Goal: Information Seeking & Learning: Learn about a topic

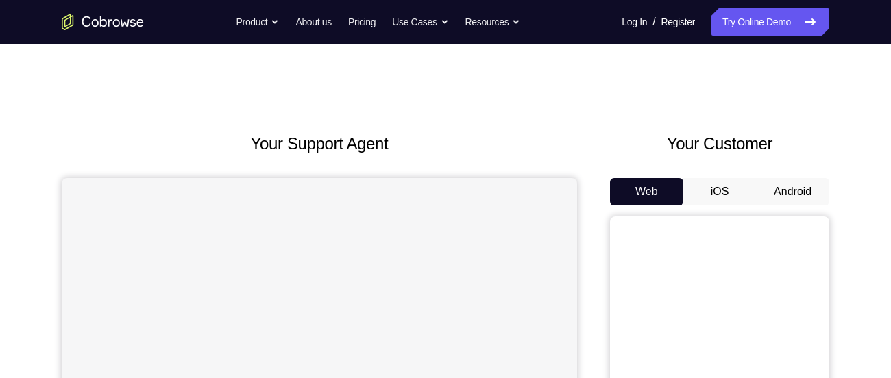
click at [801, 181] on button "Android" at bounding box center [792, 191] width 73 height 27
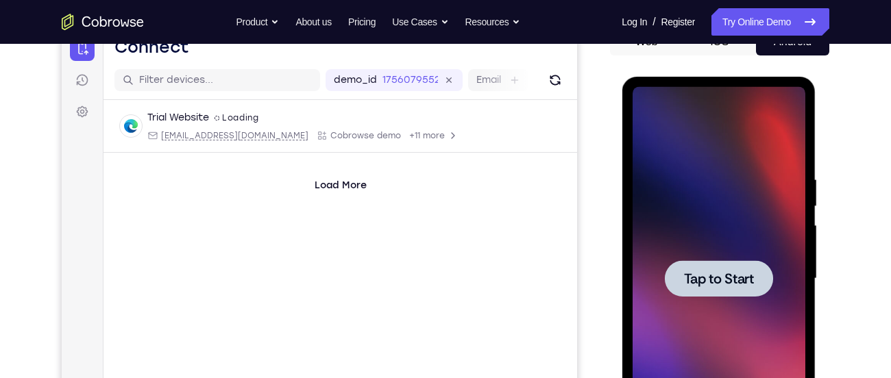
click at [735, 283] on span "Tap to Start" at bounding box center [719, 279] width 70 height 14
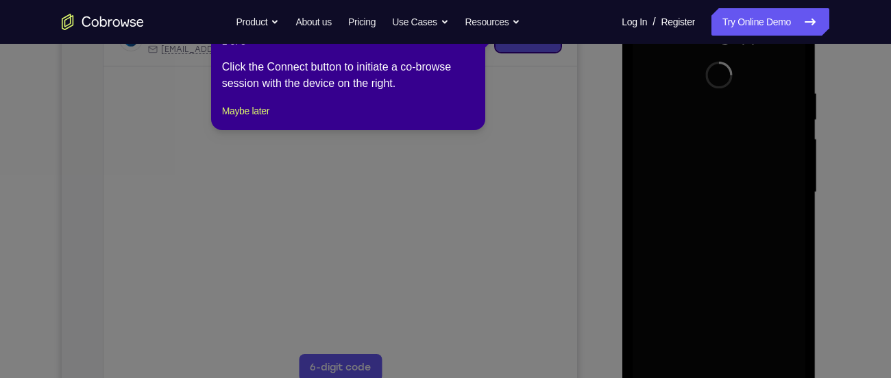
scroll to position [265, 0]
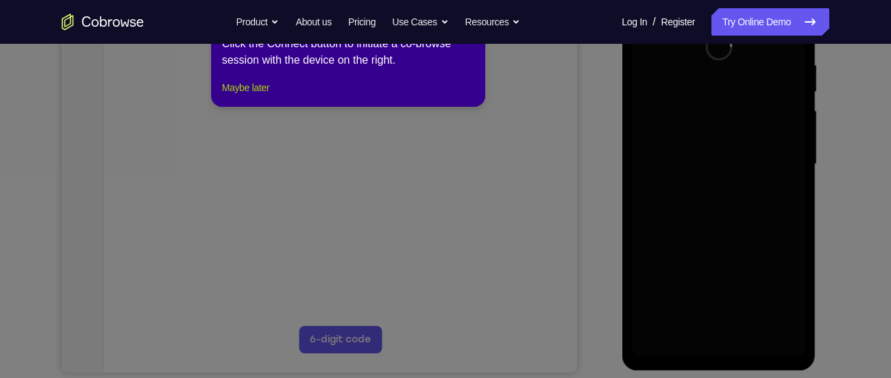
click at [234, 96] on button "Maybe later" at bounding box center [245, 88] width 47 height 16
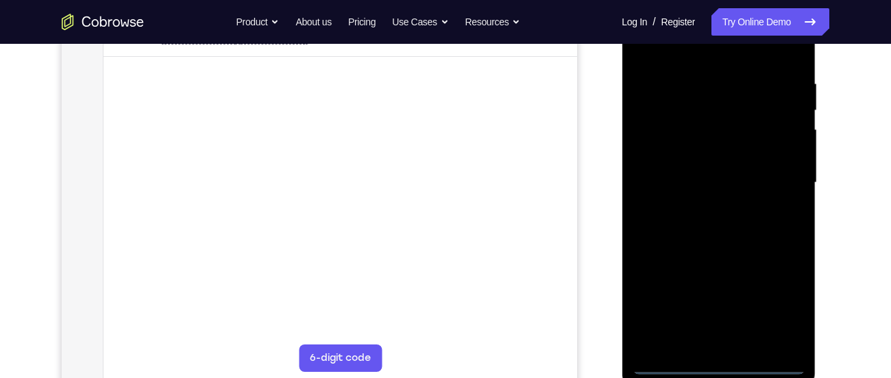
scroll to position [247, 0]
click at [774, 361] on div at bounding box center [718, 182] width 173 height 384
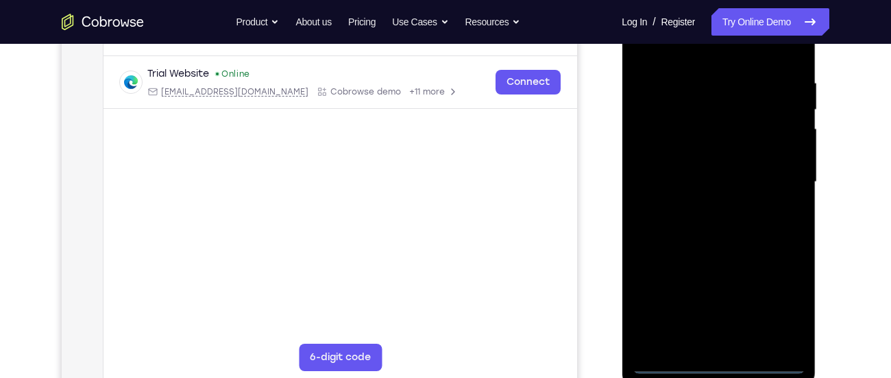
drag, startPoint x: 633, startPoint y: 269, endPoint x: 769, endPoint y: 252, distance: 137.5
click at [769, 252] on div at bounding box center [718, 182] width 173 height 384
click at [652, 162] on div at bounding box center [718, 182] width 173 height 384
click at [782, 315] on div at bounding box center [718, 182] width 173 height 384
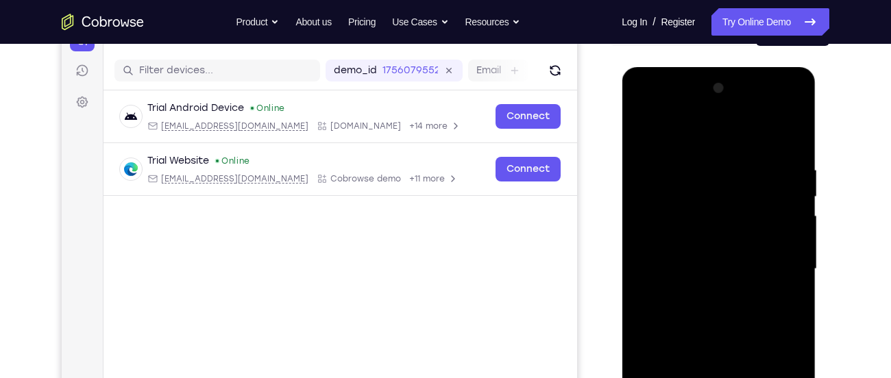
scroll to position [134, 0]
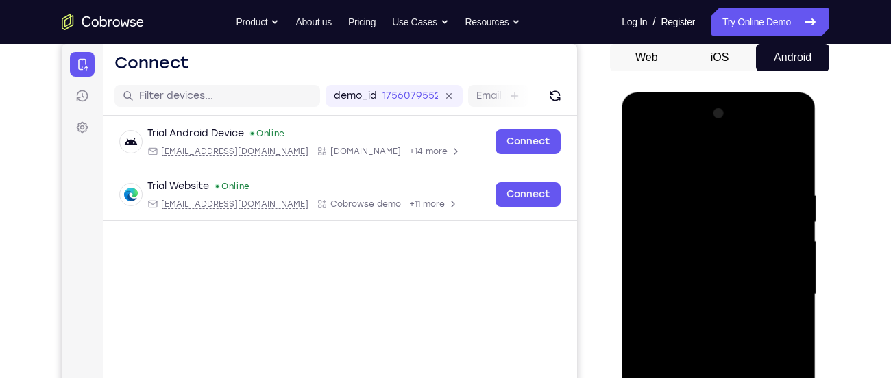
click at [692, 165] on div at bounding box center [718, 295] width 173 height 384
click at [775, 286] on div at bounding box center [718, 295] width 173 height 384
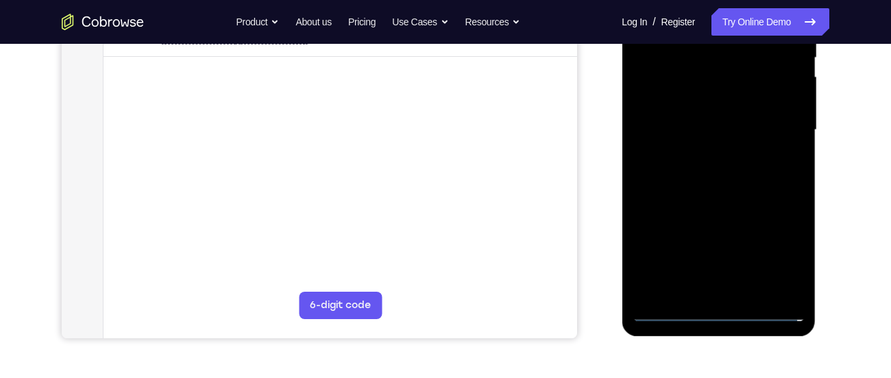
scroll to position [306, 0]
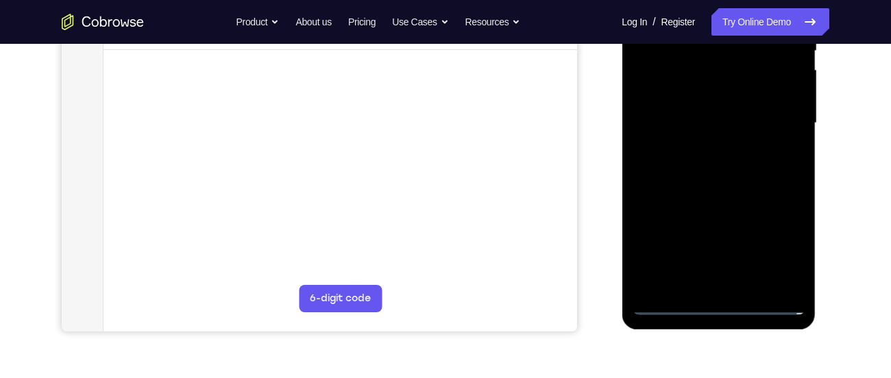
click at [734, 285] on div at bounding box center [718, 123] width 173 height 384
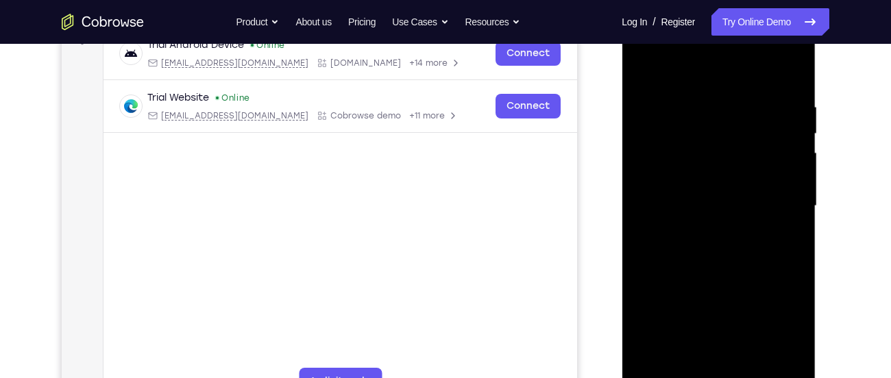
scroll to position [222, 0]
click at [710, 277] on div at bounding box center [718, 207] width 173 height 384
click at [676, 141] on div at bounding box center [718, 207] width 173 height 384
click at [697, 167] on div at bounding box center [718, 207] width 173 height 384
click at [726, 280] on div at bounding box center [718, 207] width 173 height 384
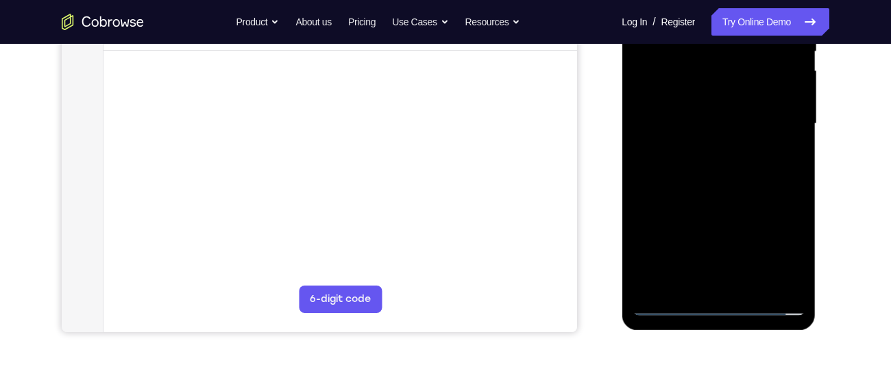
scroll to position [321, 0]
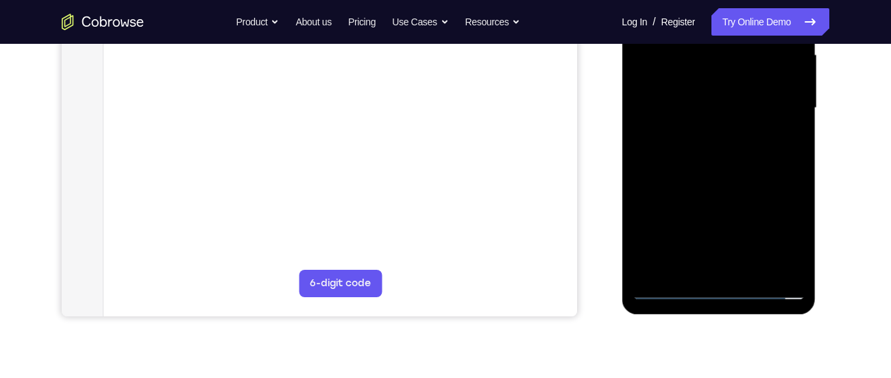
click at [740, 264] on div at bounding box center [718, 108] width 173 height 384
click at [730, 273] on div at bounding box center [718, 108] width 173 height 384
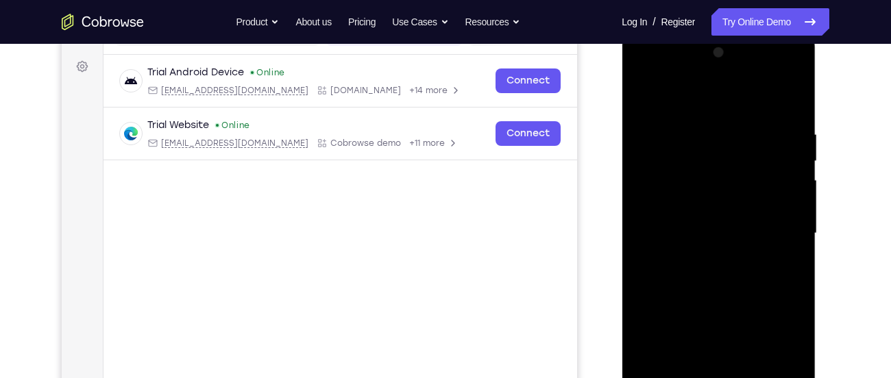
scroll to position [195, 0]
click at [692, 213] on div at bounding box center [718, 235] width 173 height 384
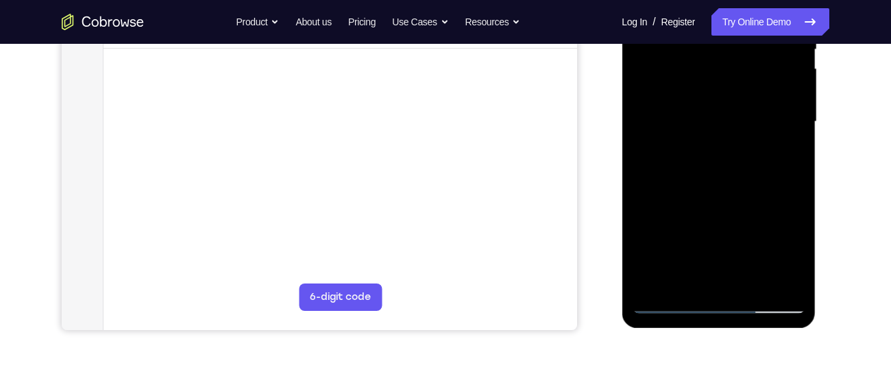
scroll to position [309, 0]
click at [725, 171] on div at bounding box center [718, 121] width 173 height 384
click at [799, 265] on div at bounding box center [718, 121] width 173 height 384
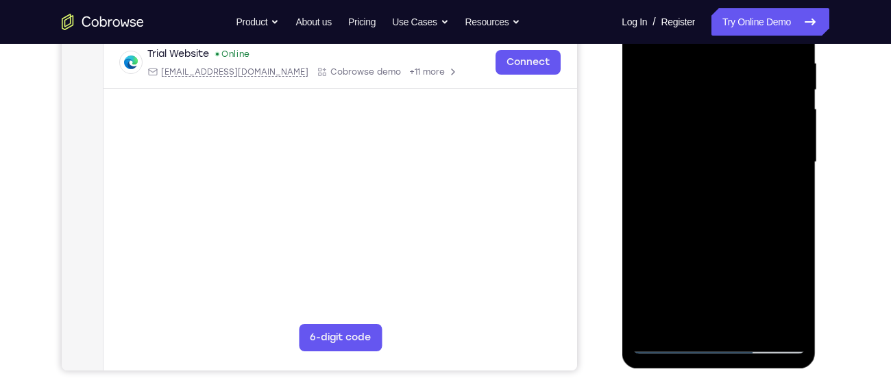
scroll to position [268, 0]
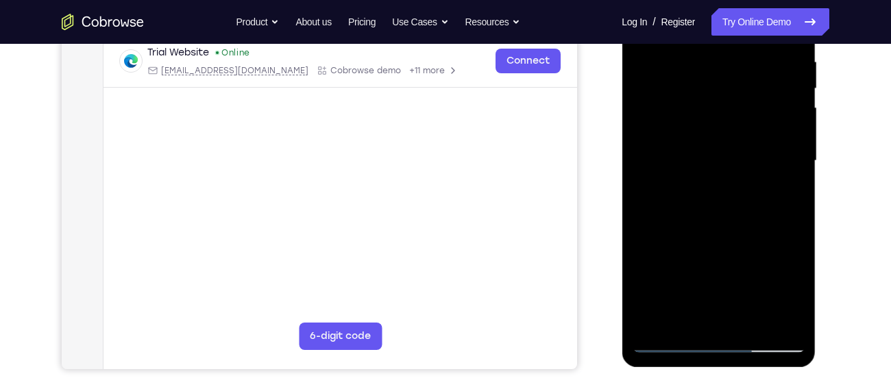
click at [749, 321] on div at bounding box center [718, 161] width 173 height 384
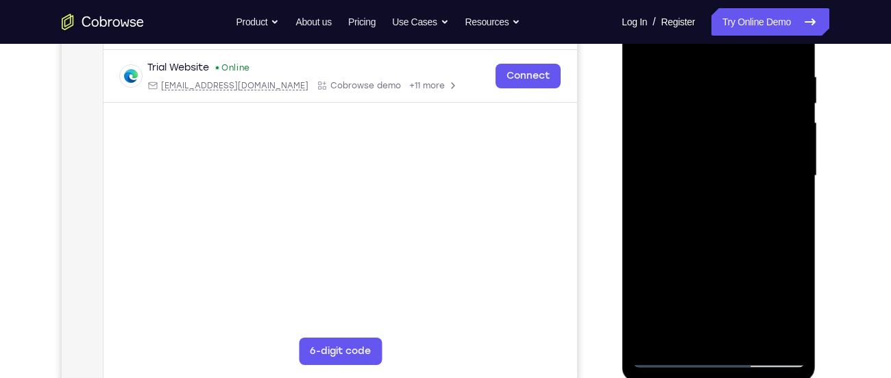
scroll to position [252, 0]
click at [723, 248] on div at bounding box center [718, 177] width 173 height 384
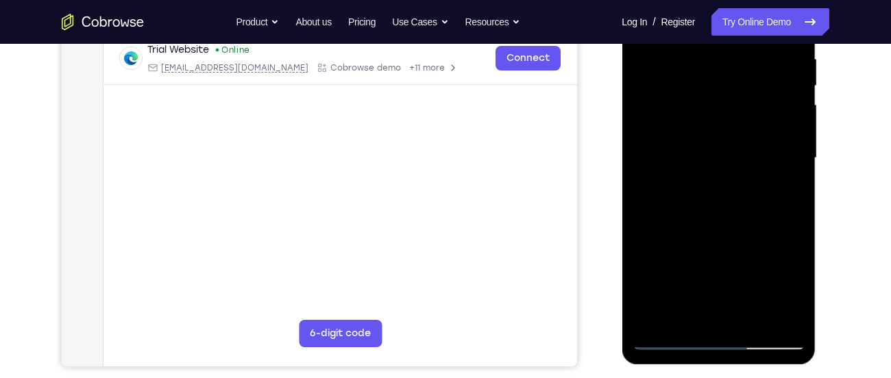
scroll to position [273, 0]
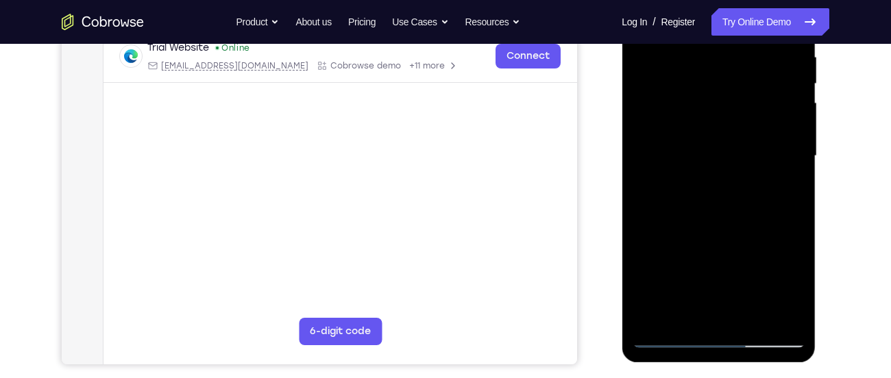
click at [688, 243] on div at bounding box center [718, 156] width 173 height 384
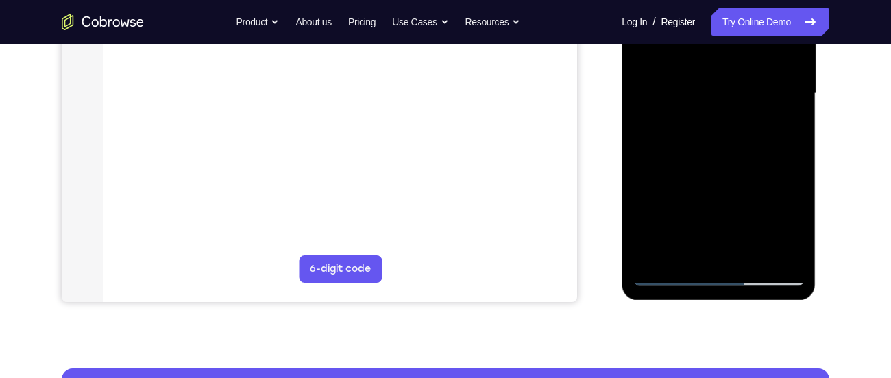
scroll to position [328, 0]
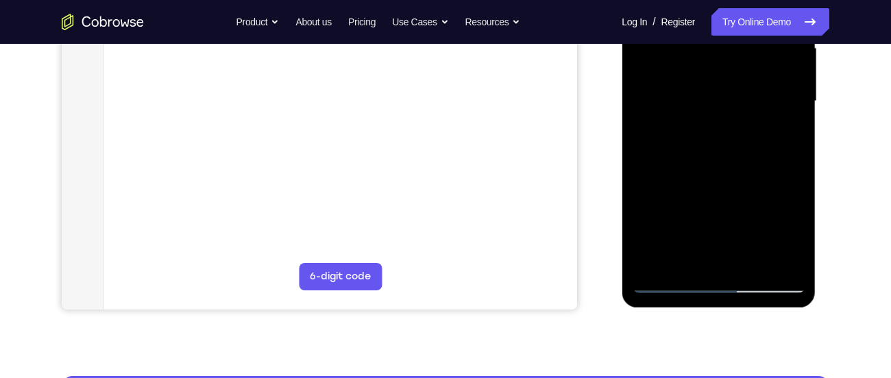
click at [668, 257] on div at bounding box center [718, 101] width 173 height 384
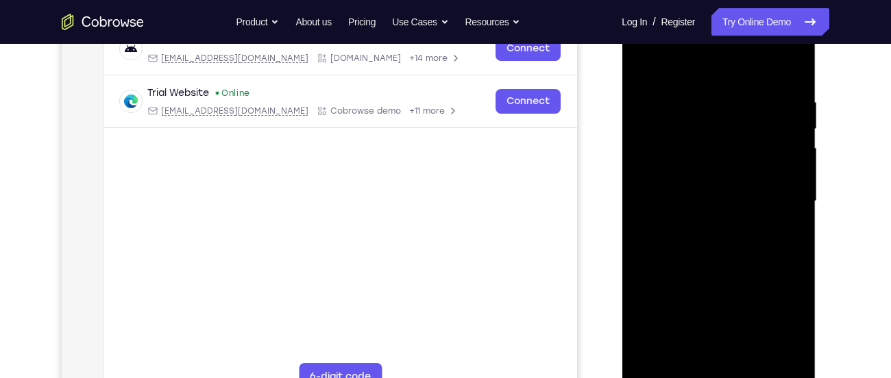
scroll to position [215, 0]
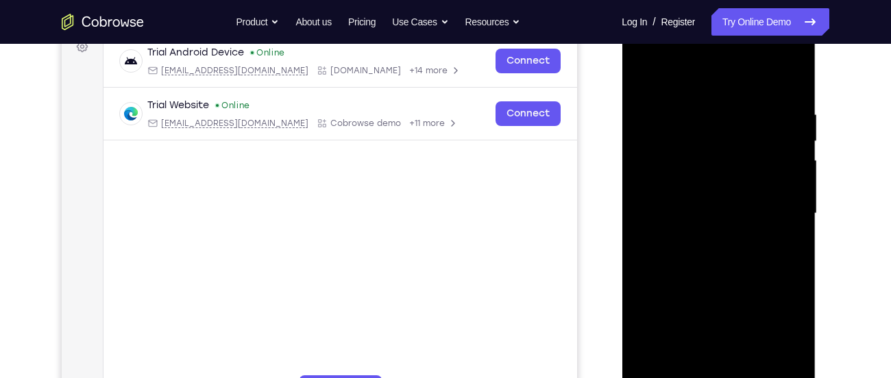
click at [636, 78] on div at bounding box center [718, 214] width 173 height 384
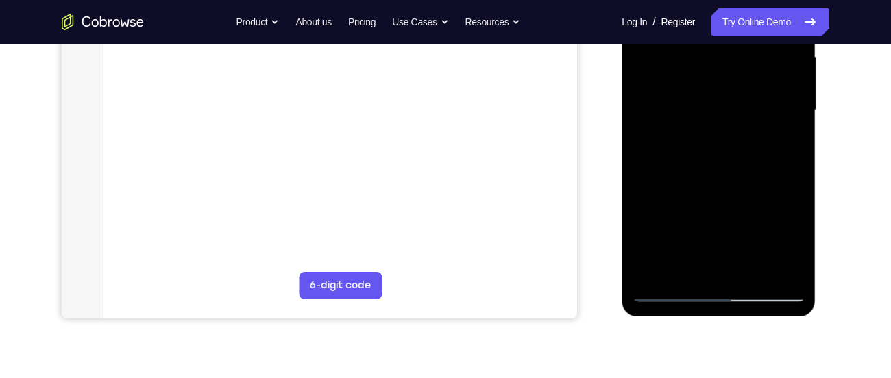
scroll to position [319, 0]
click at [706, 193] on div at bounding box center [718, 110] width 173 height 384
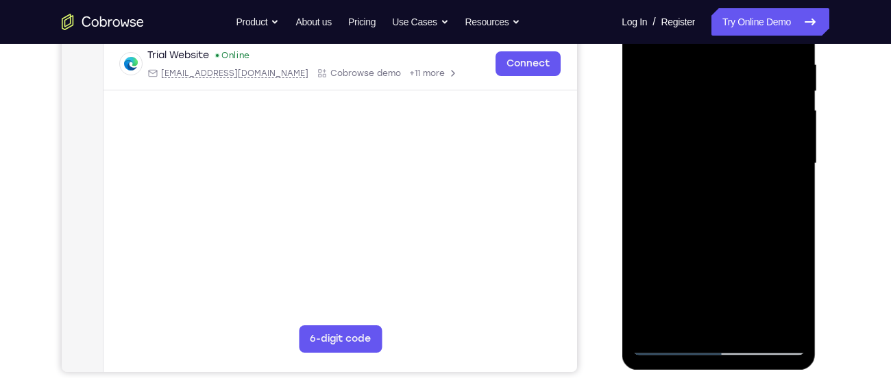
scroll to position [265, 0]
click at [723, 199] on div at bounding box center [718, 165] width 173 height 384
click at [725, 200] on div at bounding box center [718, 165] width 173 height 384
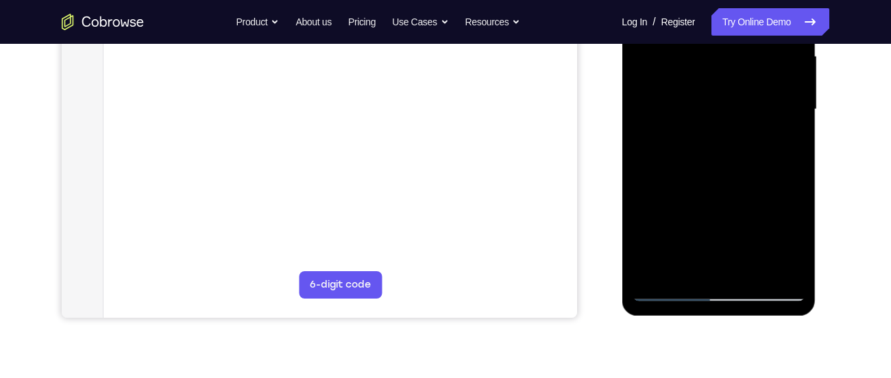
scroll to position [321, 0]
click at [667, 290] on div at bounding box center [718, 108] width 173 height 384
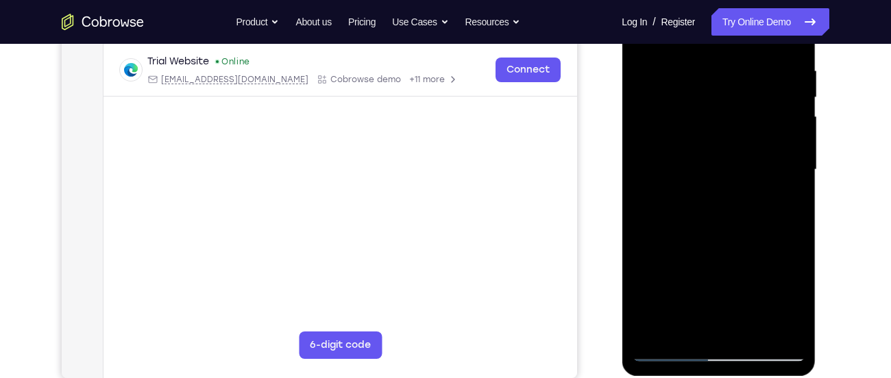
scroll to position [261, 0]
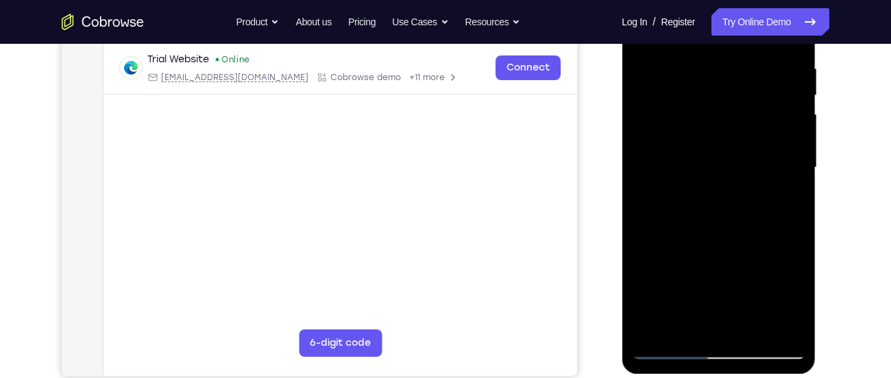
click at [700, 250] on div at bounding box center [718, 168] width 173 height 384
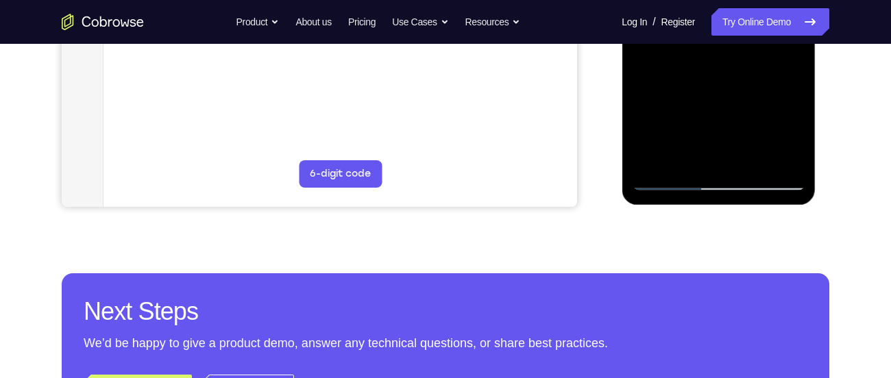
scroll to position [435, 0]
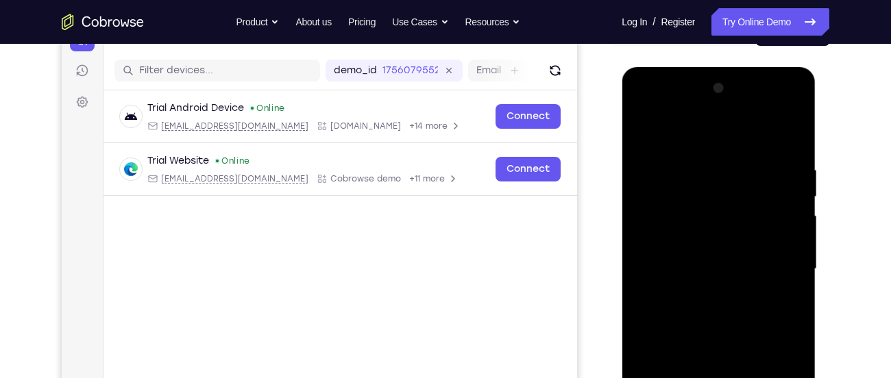
scroll to position [159, 0]
click at [647, 137] on div at bounding box center [718, 270] width 173 height 384
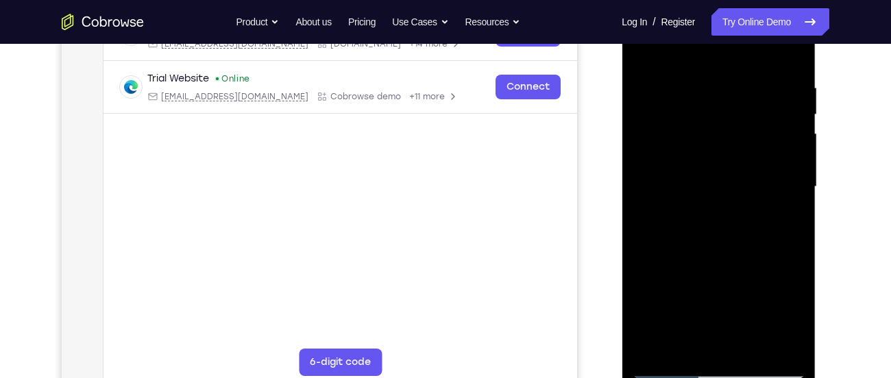
scroll to position [243, 0]
click at [736, 270] on div at bounding box center [718, 187] width 173 height 384
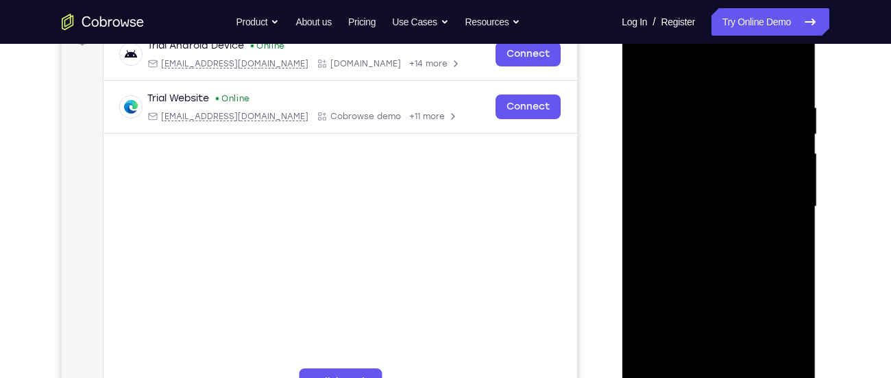
scroll to position [219, 0]
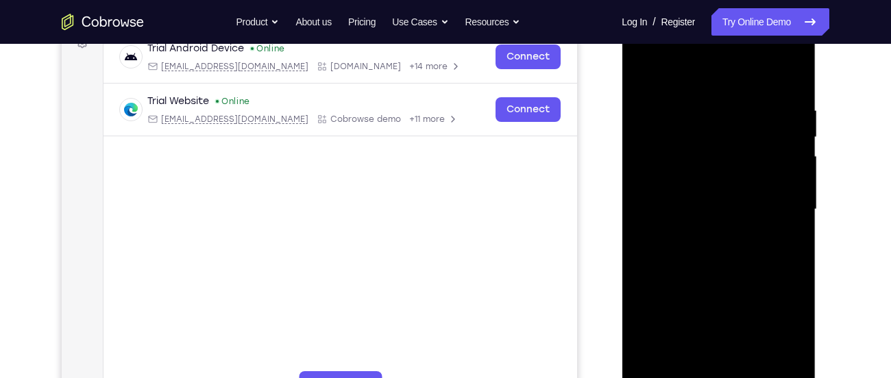
click at [711, 144] on div at bounding box center [718, 210] width 173 height 384
click at [748, 261] on div at bounding box center [718, 210] width 173 height 384
click at [687, 243] on div at bounding box center [718, 210] width 173 height 384
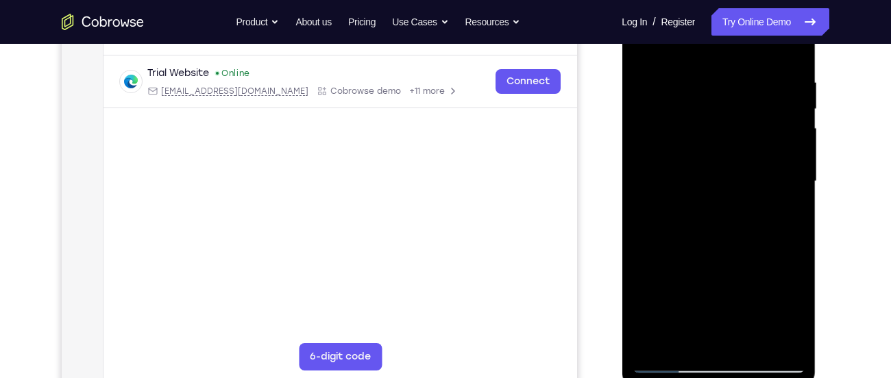
scroll to position [247, 0]
click at [752, 210] on div at bounding box center [718, 182] width 173 height 384
click at [770, 214] on div at bounding box center [718, 182] width 173 height 384
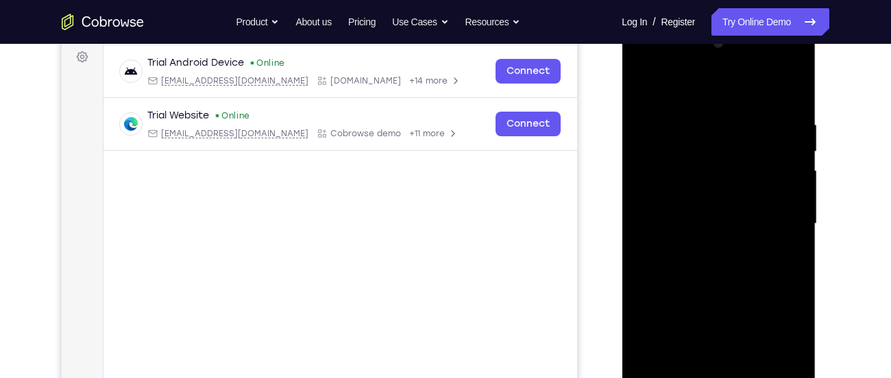
scroll to position [204, 0]
click at [642, 88] on div at bounding box center [718, 225] width 173 height 384
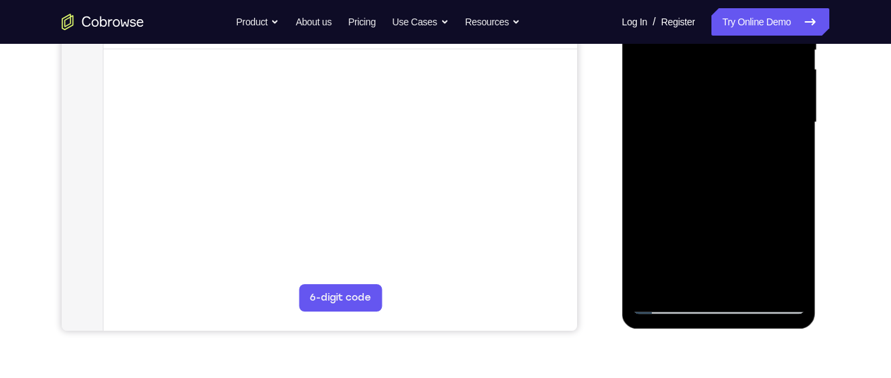
scroll to position [307, 0]
click at [701, 208] on div at bounding box center [718, 122] width 173 height 384
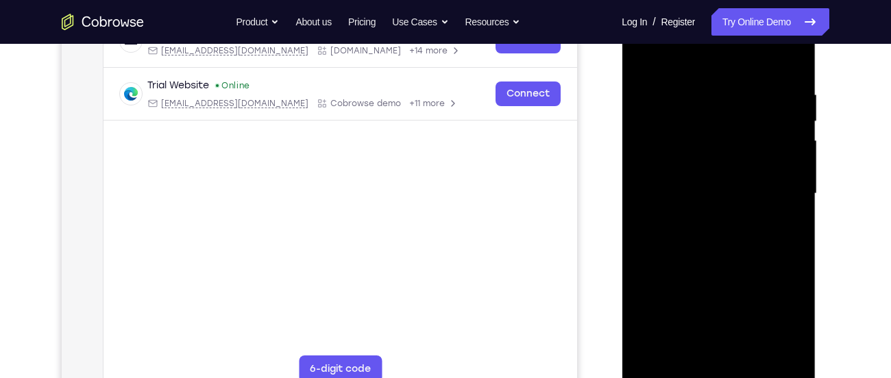
scroll to position [233, 0]
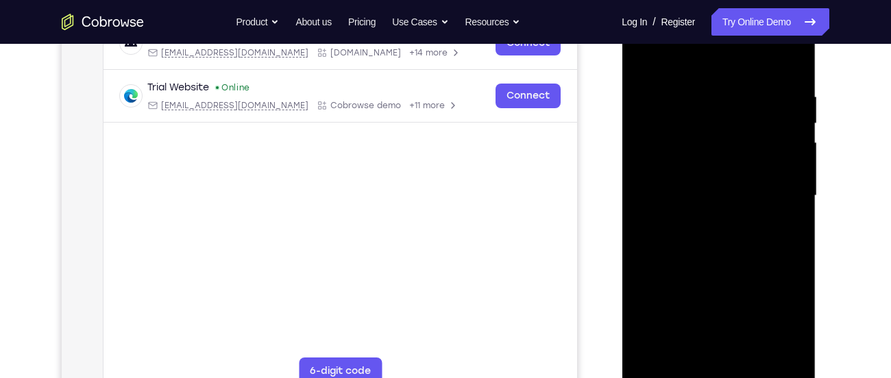
click at [765, 151] on div at bounding box center [718, 196] width 173 height 384
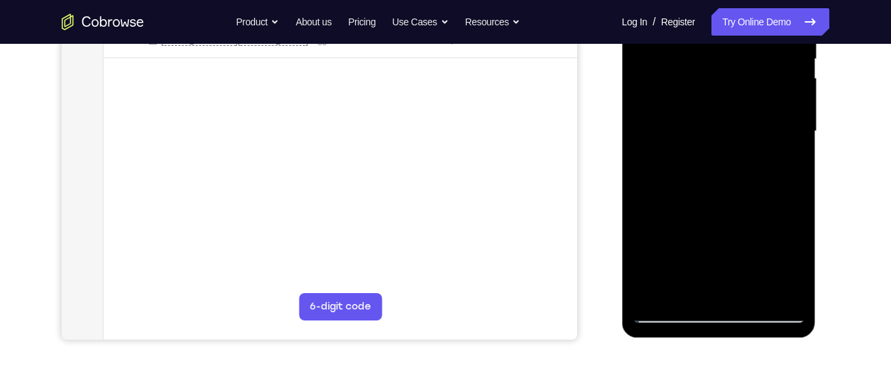
scroll to position [303, 0]
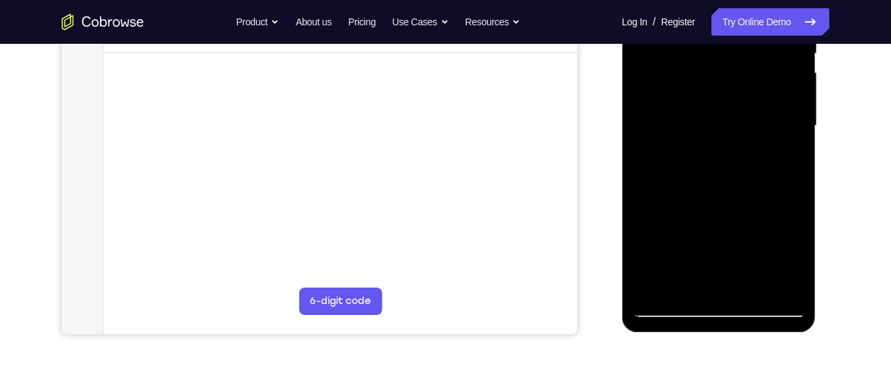
click at [780, 199] on div at bounding box center [718, 126] width 173 height 384
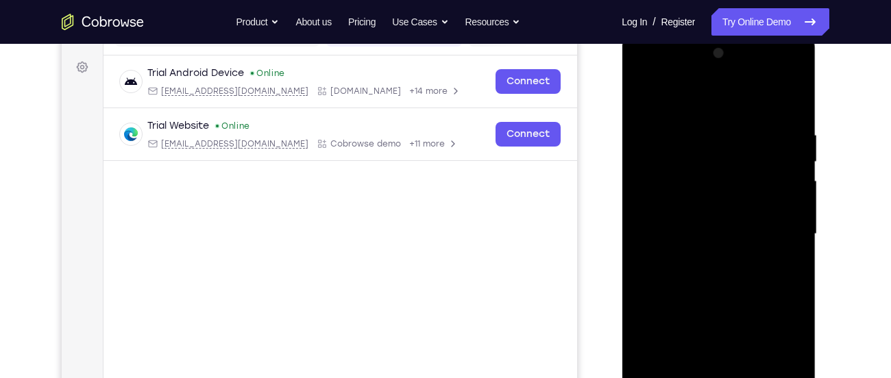
scroll to position [190, 0]
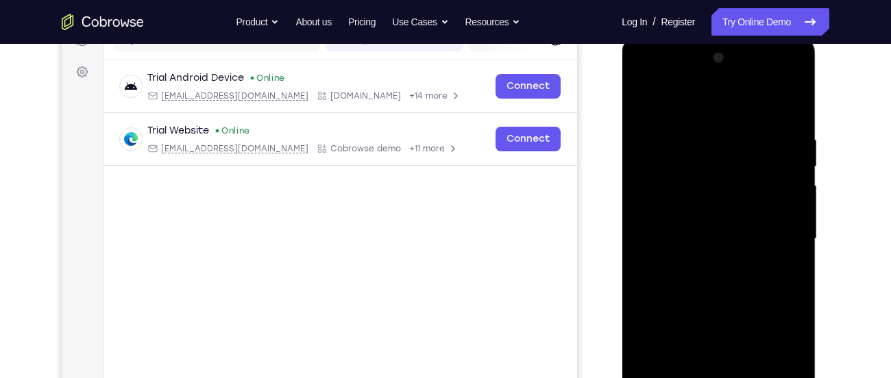
drag, startPoint x: 788, startPoint y: 172, endPoint x: 791, endPoint y: 231, distance: 59.0
click at [791, 231] on div at bounding box center [718, 239] width 173 height 384
click at [771, 37] on div at bounding box center [719, 37] width 194 height 0
